Goal: Task Accomplishment & Management: Manage account settings

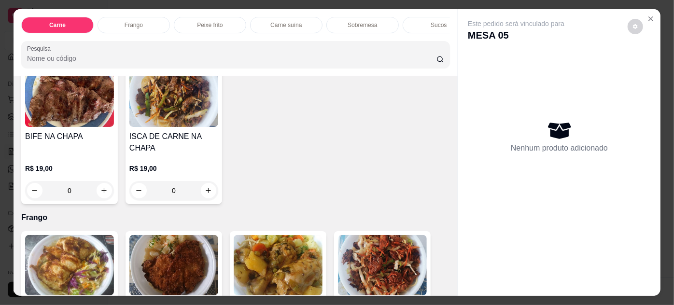
scroll to position [439, 0]
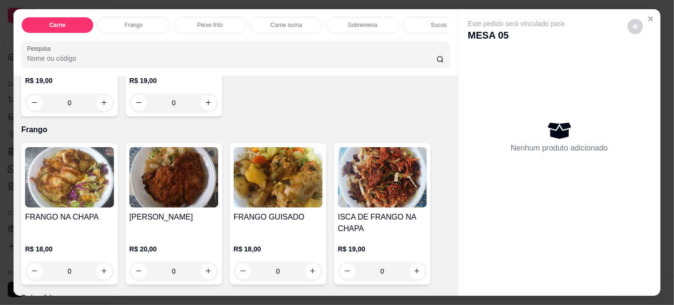
click at [95, 215] on h4 "FRANGO NA CHAPA" at bounding box center [69, 217] width 89 height 12
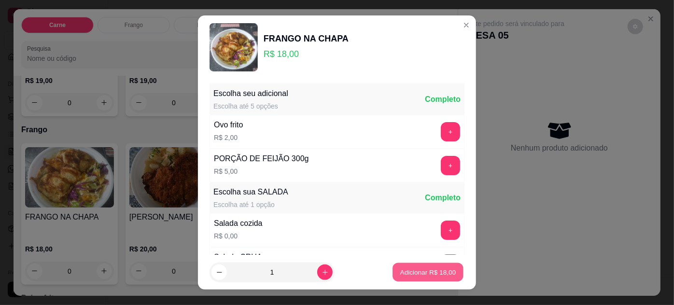
click at [449, 272] on button "Adicionar R$ 18,00" at bounding box center [427, 272] width 71 height 19
type input "1"
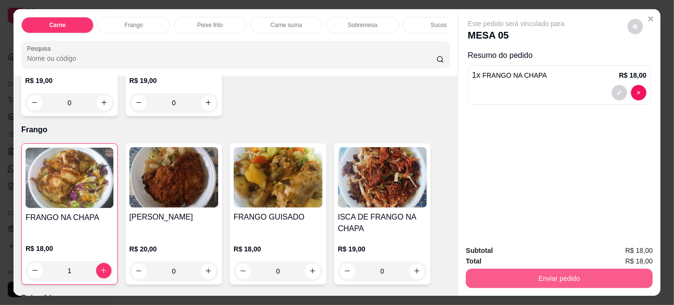
click at [501, 275] on button "Enviar pedido" at bounding box center [559, 278] width 187 height 19
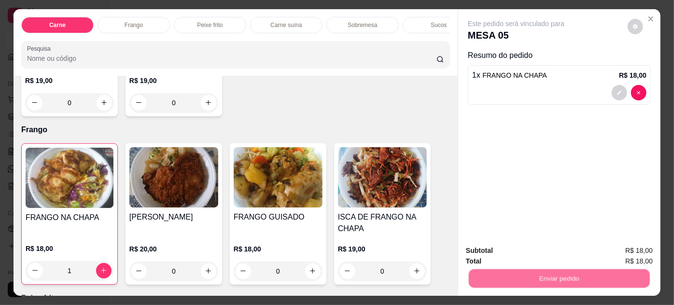
click at [495, 250] on button "Não registrar e enviar pedido" at bounding box center [528, 251] width 98 height 18
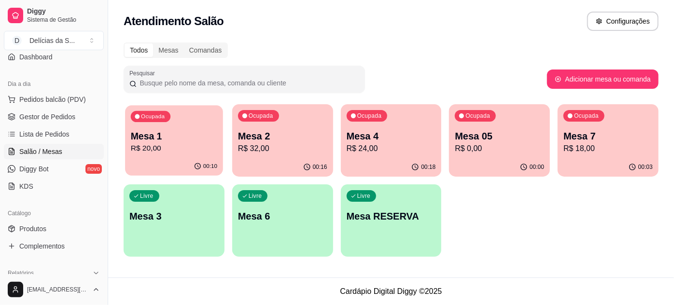
click at [182, 127] on div "Ocupada Mesa 1 R$ 20,00" at bounding box center [174, 131] width 98 height 52
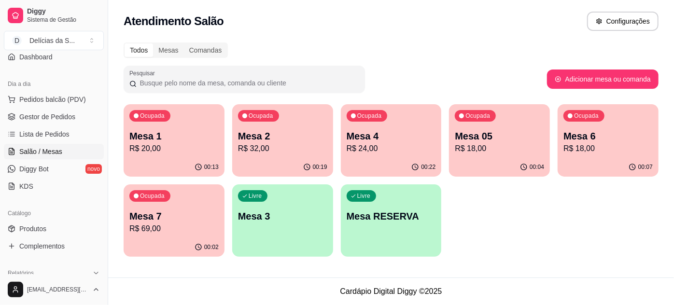
click at [139, 131] on p "Mesa 1" at bounding box center [173, 136] width 89 height 14
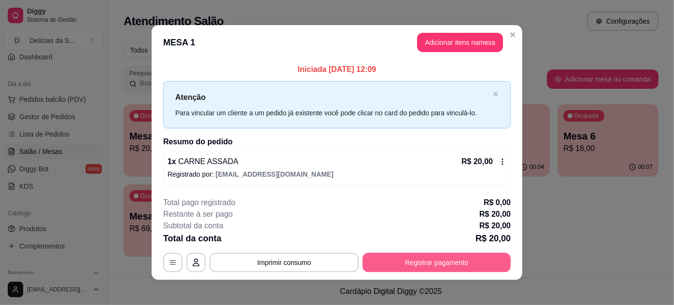
click at [428, 264] on button "Registrar pagamento" at bounding box center [437, 262] width 148 height 19
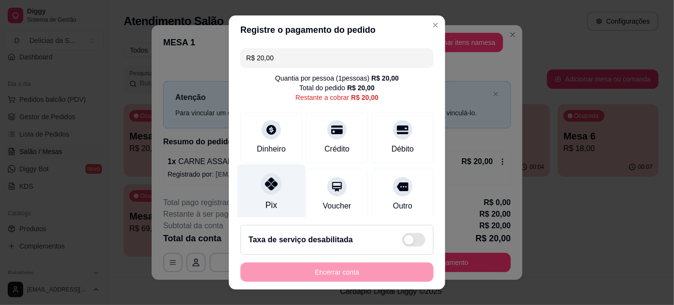
click at [270, 193] on div at bounding box center [271, 183] width 21 height 21
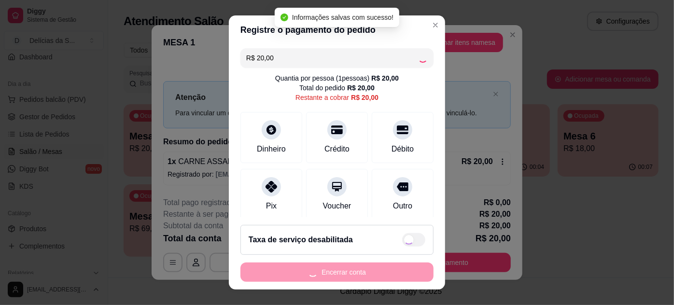
type input "R$ 0,00"
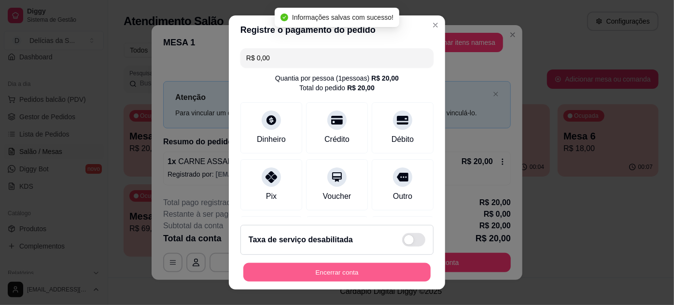
click at [376, 279] on button "Encerrar conta" at bounding box center [336, 272] width 187 height 19
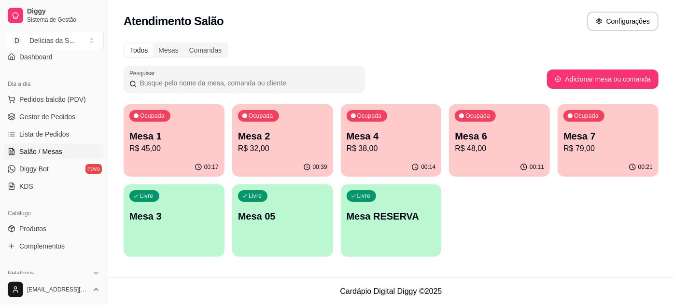
click at [287, 222] on p "Mesa 05" at bounding box center [282, 217] width 89 height 14
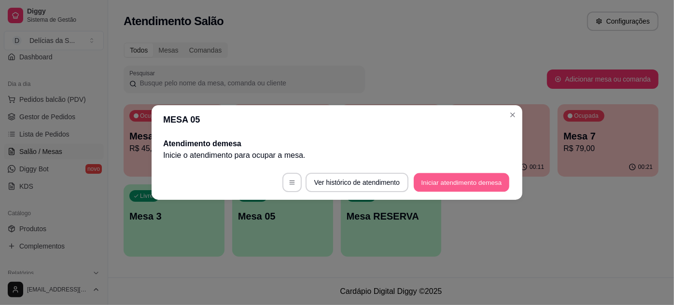
click at [446, 184] on button "Iniciar atendimento de mesa" at bounding box center [462, 182] width 96 height 19
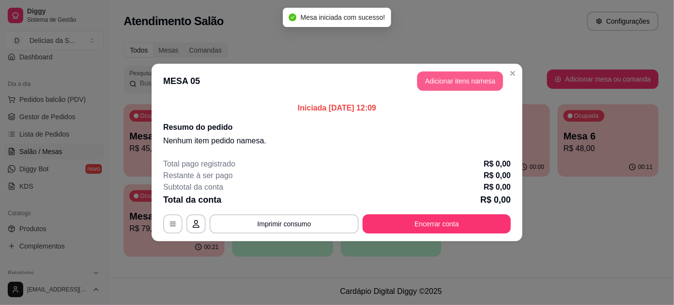
click at [428, 74] on button "Adicionar itens na mesa" at bounding box center [460, 80] width 86 height 19
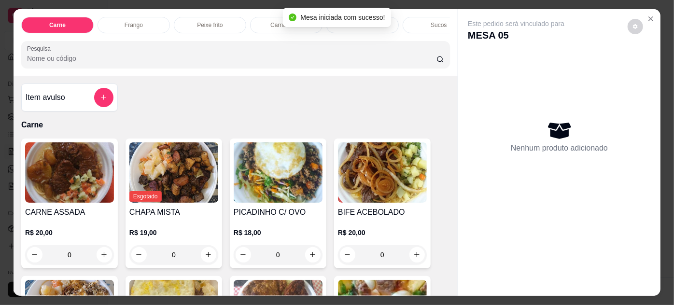
click at [55, 145] on img at bounding box center [69, 172] width 89 height 60
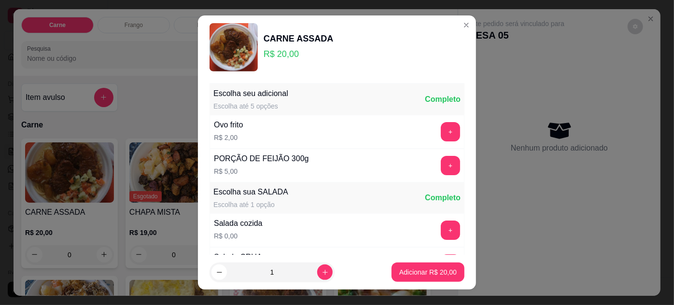
scroll to position [96, 0]
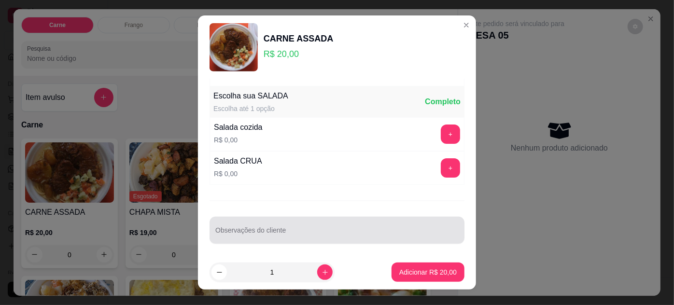
click at [325, 221] on div at bounding box center [336, 230] width 243 height 19
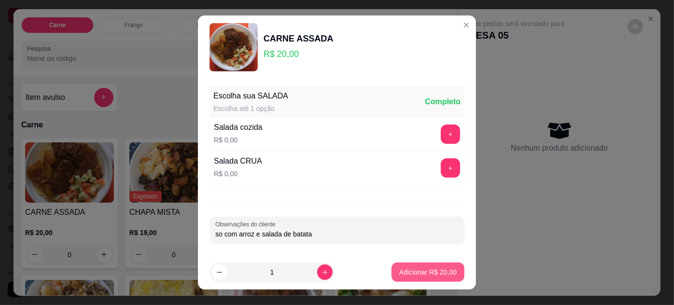
type input "so com arroz e salada de batata"
click at [420, 272] on p "Adicionar R$ 20,00" at bounding box center [427, 272] width 57 height 10
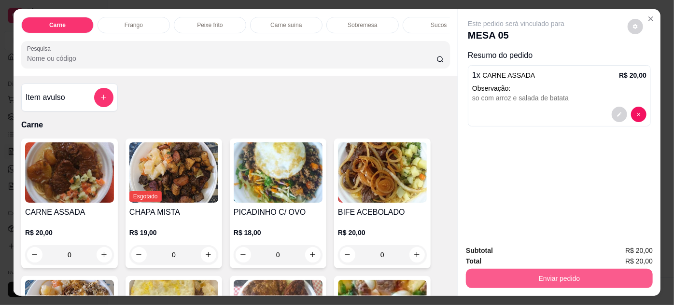
click at [521, 271] on button "Enviar pedido" at bounding box center [559, 278] width 187 height 19
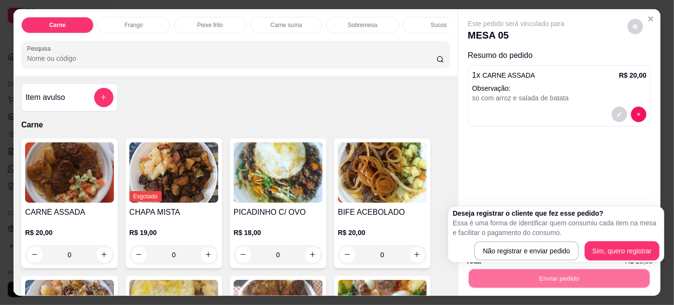
drag, startPoint x: 525, startPoint y: 234, endPoint x: 521, endPoint y: 248, distance: 14.5
click at [524, 237] on p "Essa é uma forma de identificar quem consumiu cada item na mesa e facilitar o p…" at bounding box center [556, 227] width 207 height 19
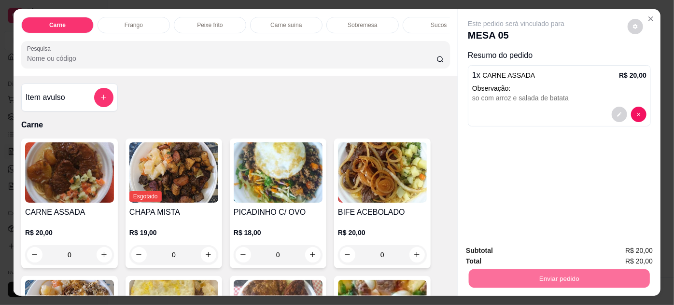
click at [521, 247] on button "Não registrar e enviar pedido" at bounding box center [528, 251] width 98 height 18
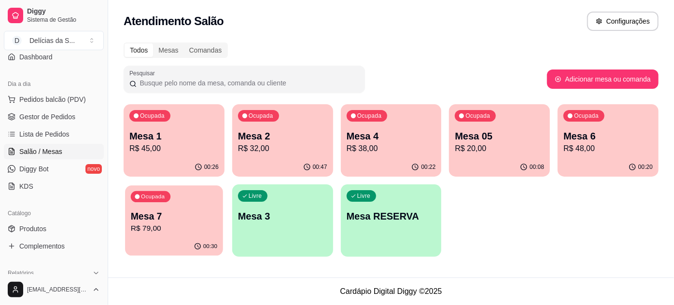
click at [174, 217] on p "Mesa 7" at bounding box center [174, 216] width 86 height 13
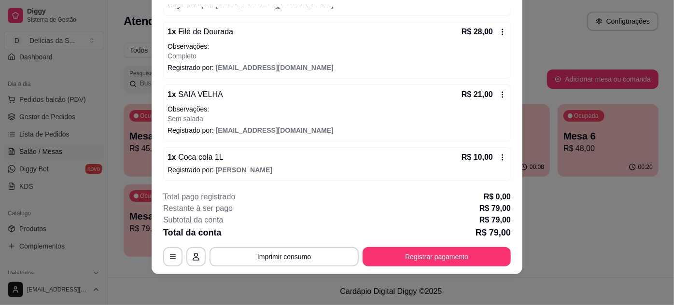
scroll to position [0, 0]
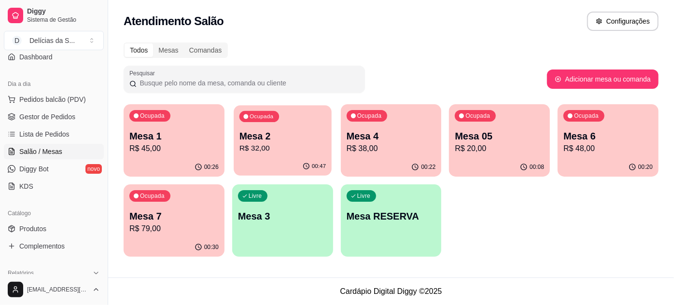
click at [321, 140] on p "Mesa 2" at bounding box center [282, 136] width 86 height 13
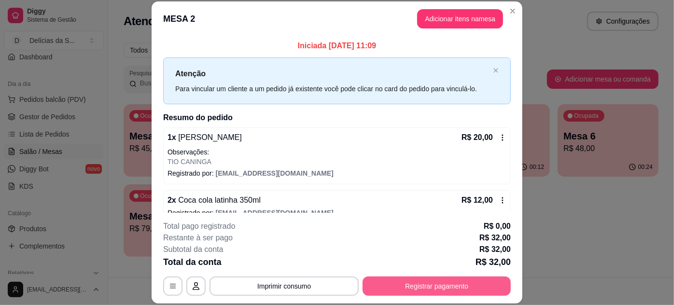
click at [418, 292] on button "Registrar pagamento" at bounding box center [437, 286] width 148 height 19
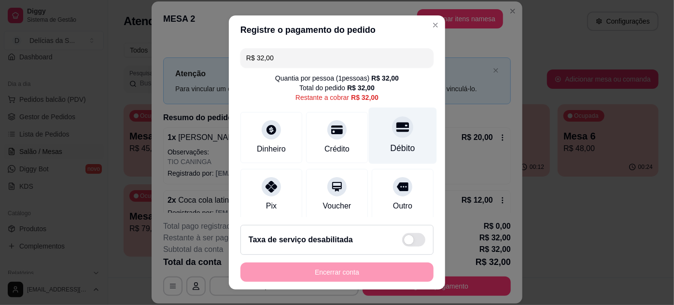
click at [385, 140] on div "Débito" at bounding box center [403, 135] width 68 height 56
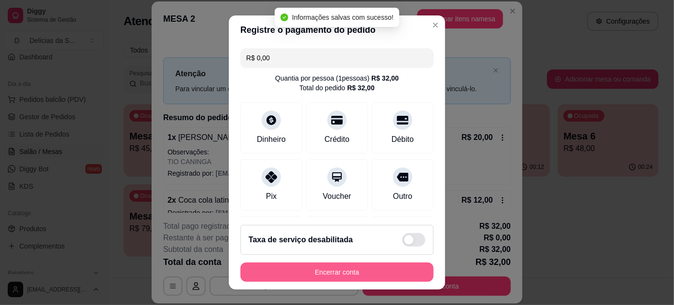
type input "R$ 0,00"
click at [338, 275] on button "Encerrar conta" at bounding box center [336, 272] width 193 height 19
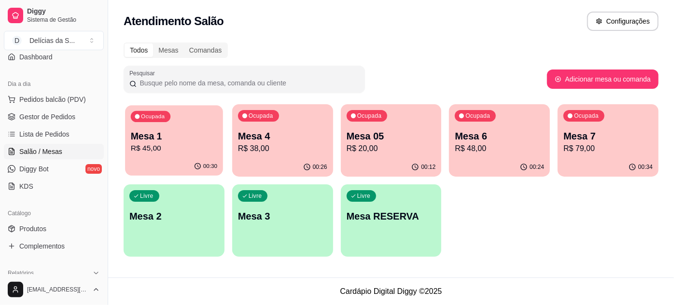
click at [180, 127] on div "Ocupada Mesa 1 R$ 45,00" at bounding box center [174, 131] width 98 height 52
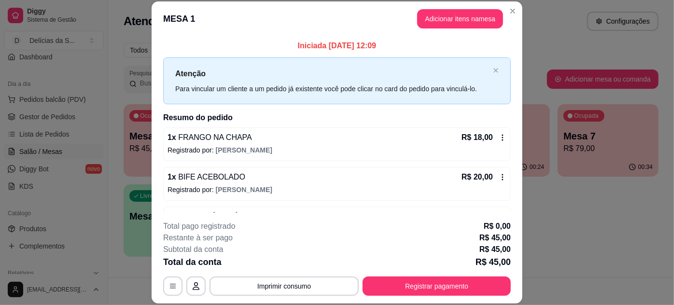
scroll to position [30, 0]
